Goal: Task Accomplishment & Management: Use online tool/utility

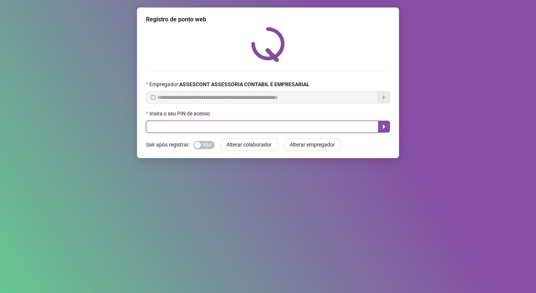
click at [292, 130] on input "text" at bounding box center [262, 127] width 232 height 12
type input "*****"
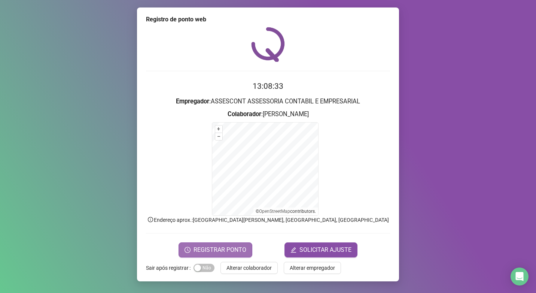
click at [223, 253] on span "REGISTRAR PONTO" at bounding box center [220, 249] width 53 height 9
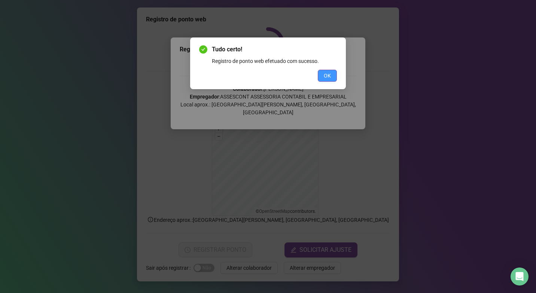
click at [327, 76] on span "OK" at bounding box center [327, 75] width 7 height 8
